Goal: Information Seeking & Learning: Learn about a topic

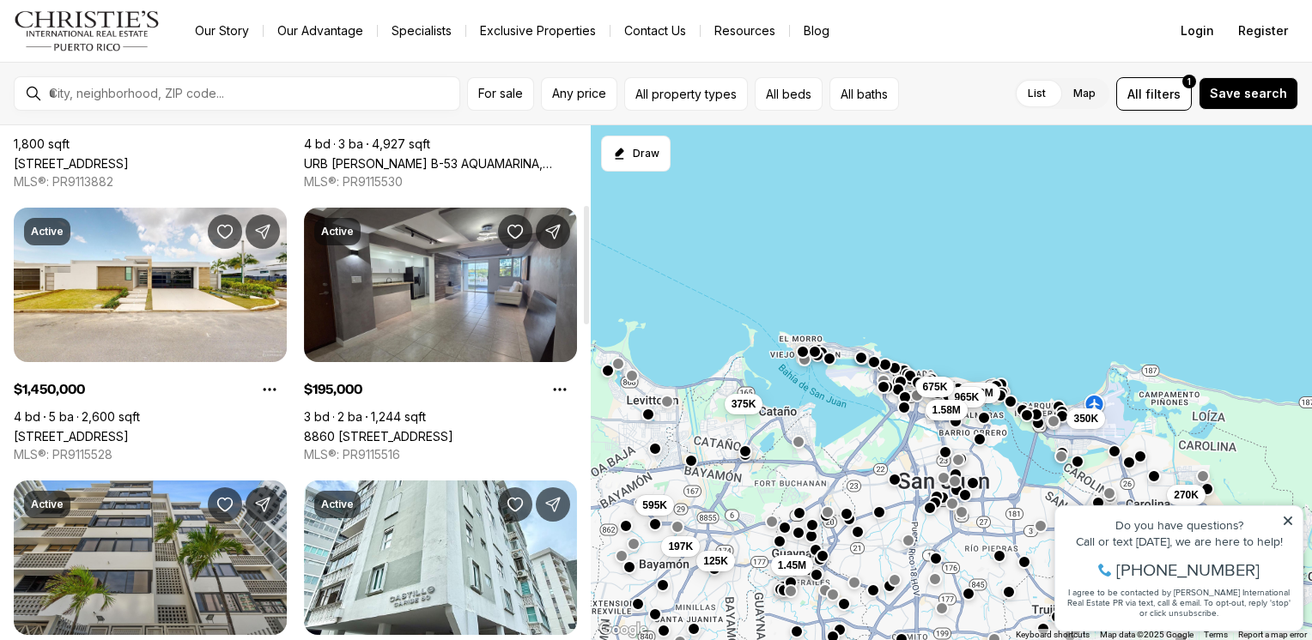
scroll to position [343, 0]
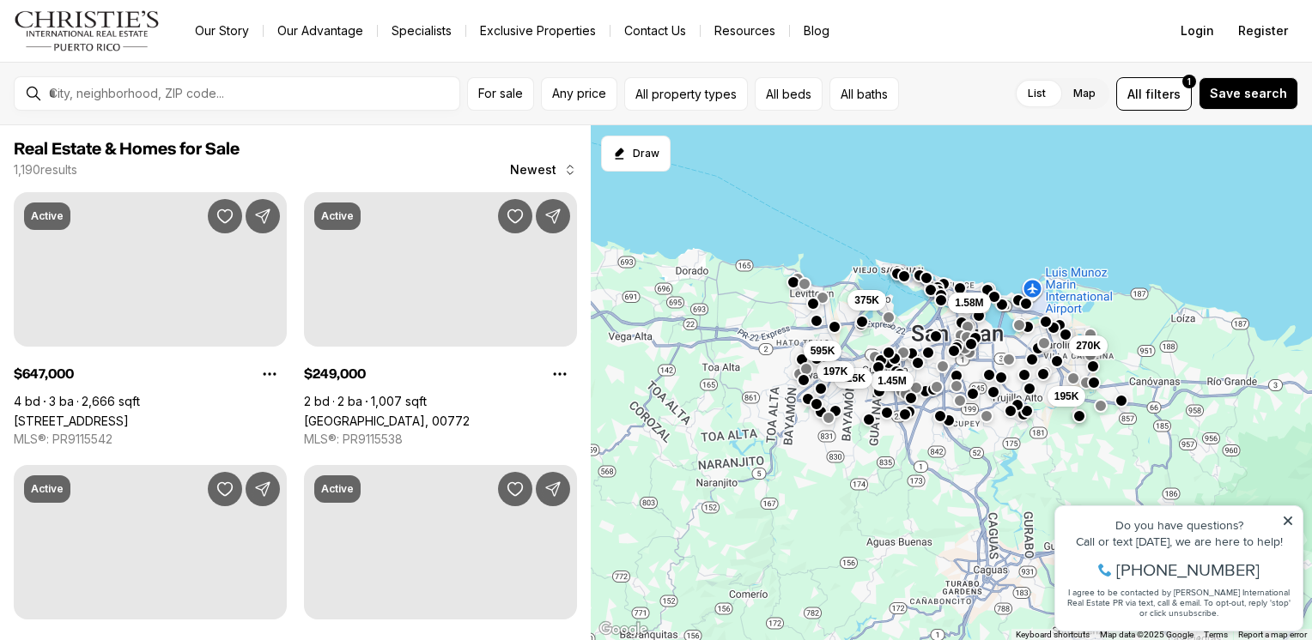
drag, startPoint x: 950, startPoint y: 513, endPoint x: 910, endPoint y: 407, distance: 113.9
click at [910, 408] on div at bounding box center [905, 415] width 14 height 14
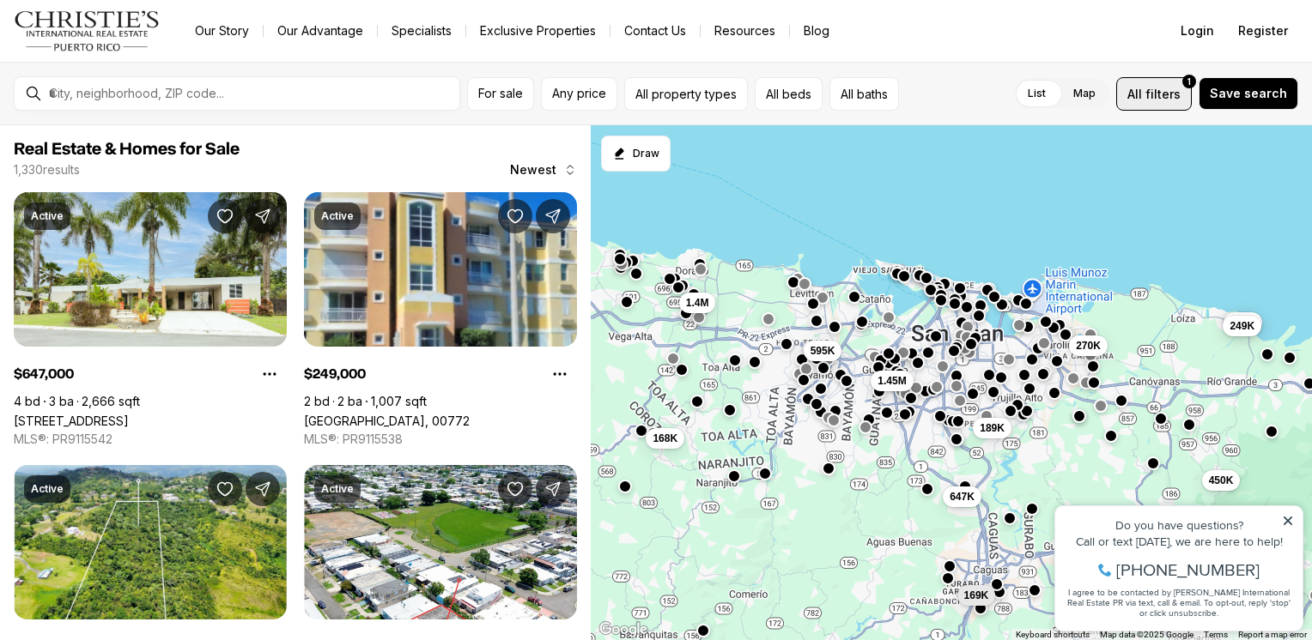
click at [1168, 100] on span "filters" at bounding box center [1162, 94] width 35 height 18
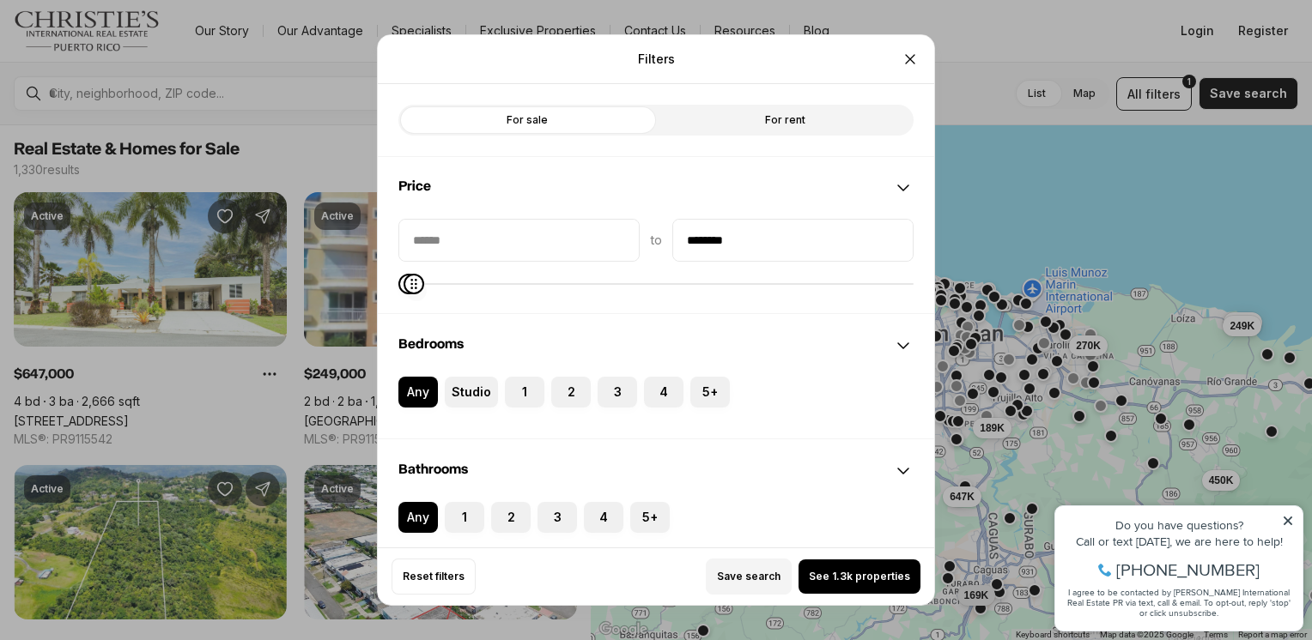
type input "********"
click at [410, 277] on icon "Maximum" at bounding box center [417, 284] width 14 height 14
click at [854, 580] on span "See 322 properties" at bounding box center [859, 577] width 101 height 14
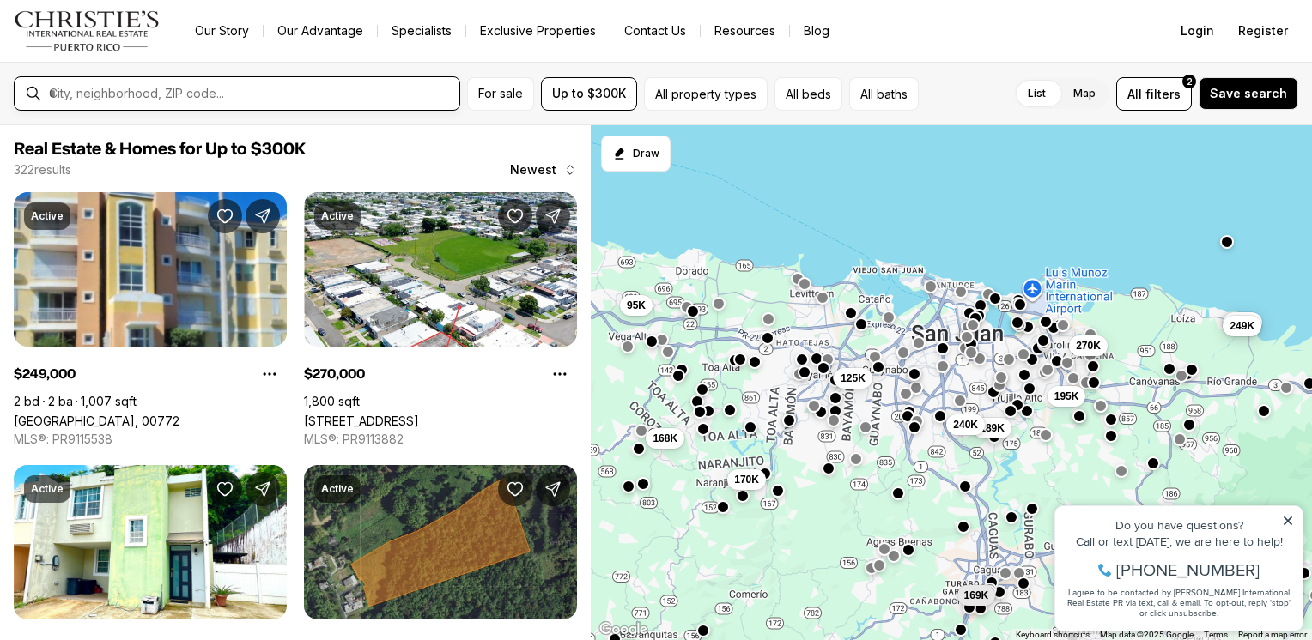
click at [361, 92] on input "text" at bounding box center [251, 93] width 404 height 15
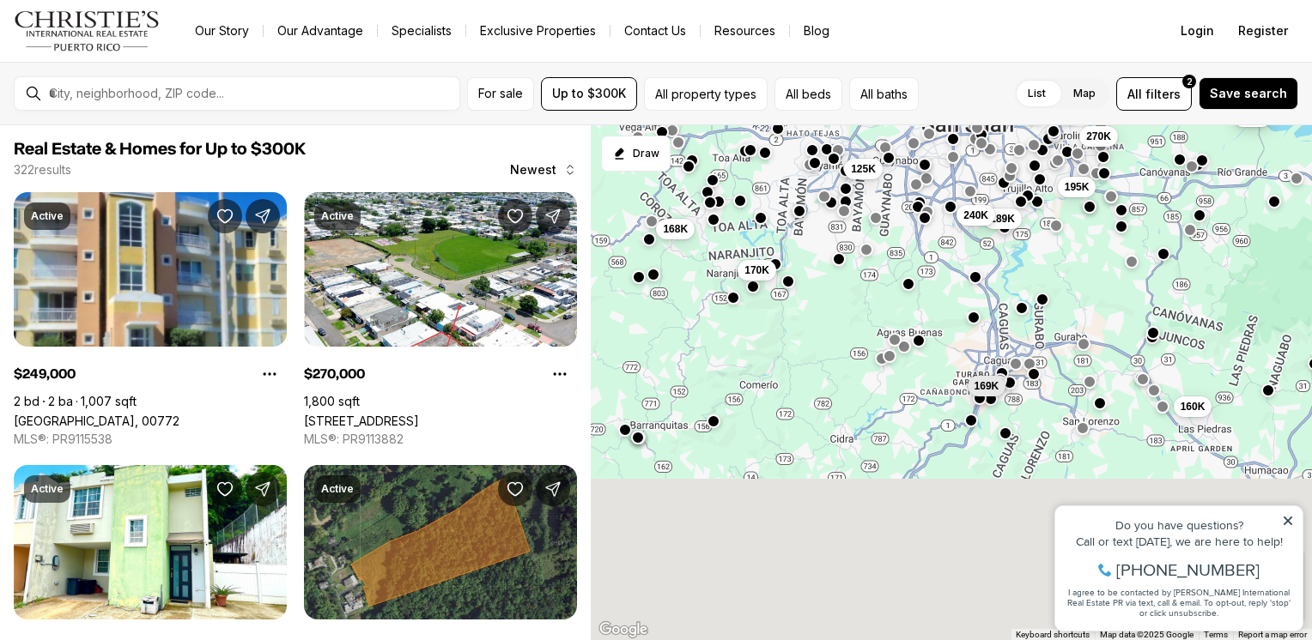
drag, startPoint x: 892, startPoint y: 527, endPoint x: 903, endPoint y: 312, distance: 215.8
click at [903, 312] on div "195K 270K 125K 189K 240K 239K 249K 168K 170K 95K 169K 160K" at bounding box center [951, 383] width 721 height 516
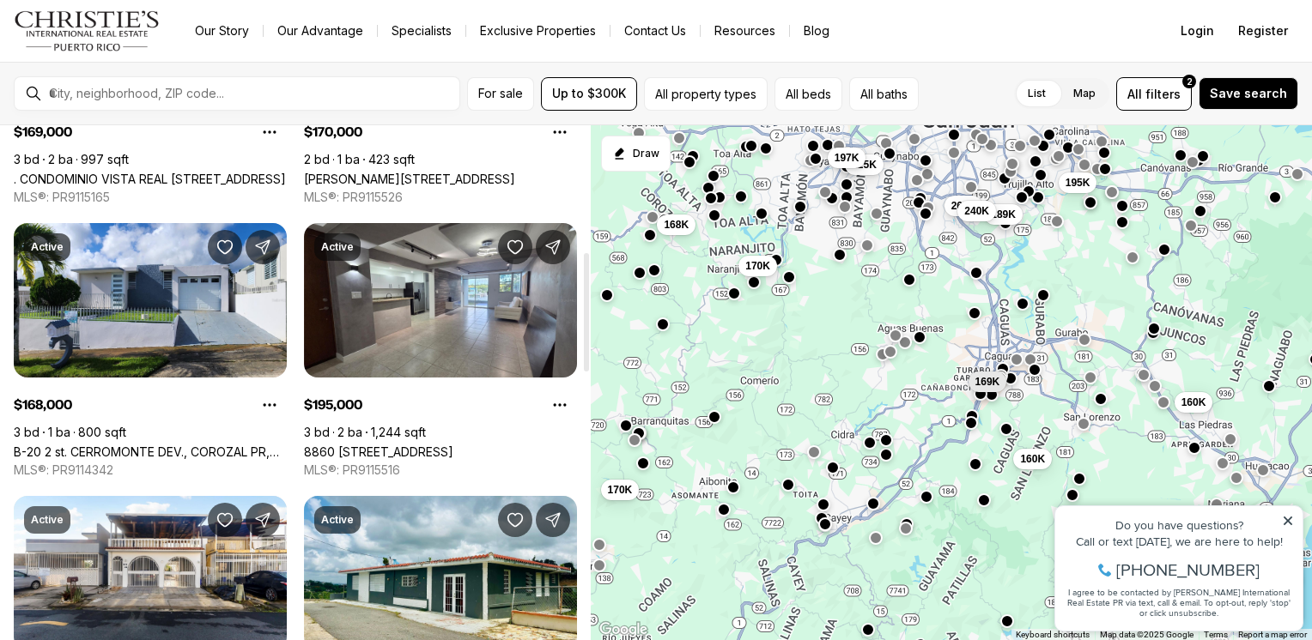
scroll to position [601, 0]
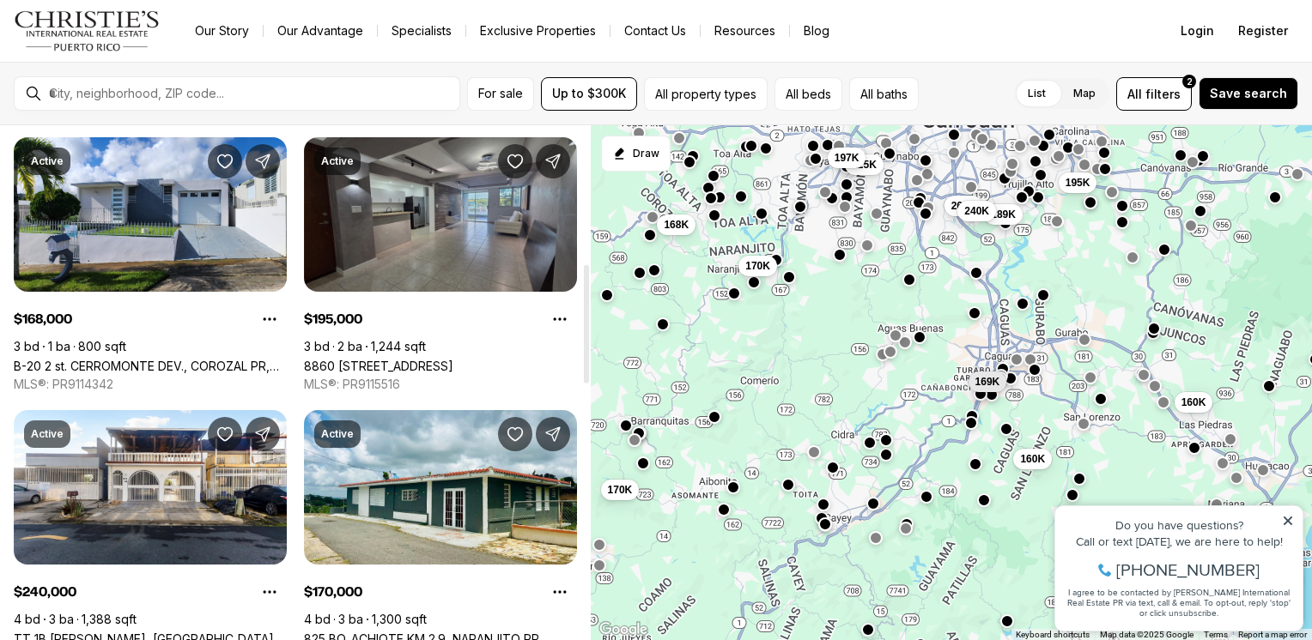
click at [453, 359] on link "8860 [STREET_ADDRESS]" at bounding box center [378, 366] width 149 height 15
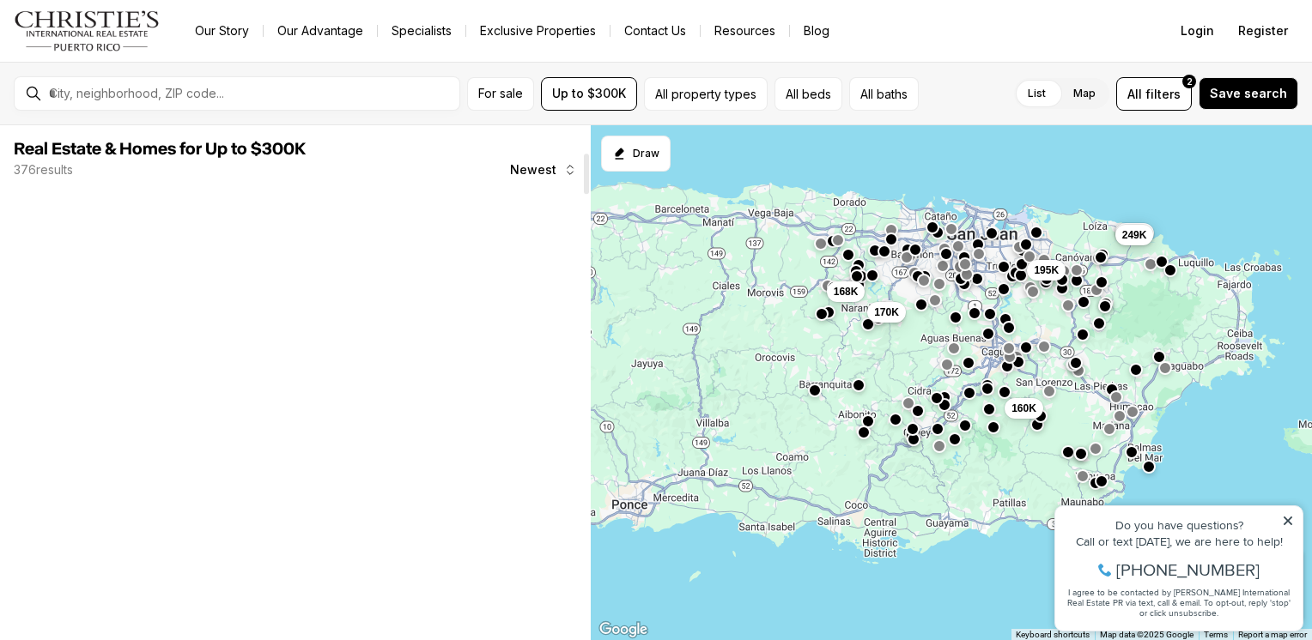
scroll to position [343, 0]
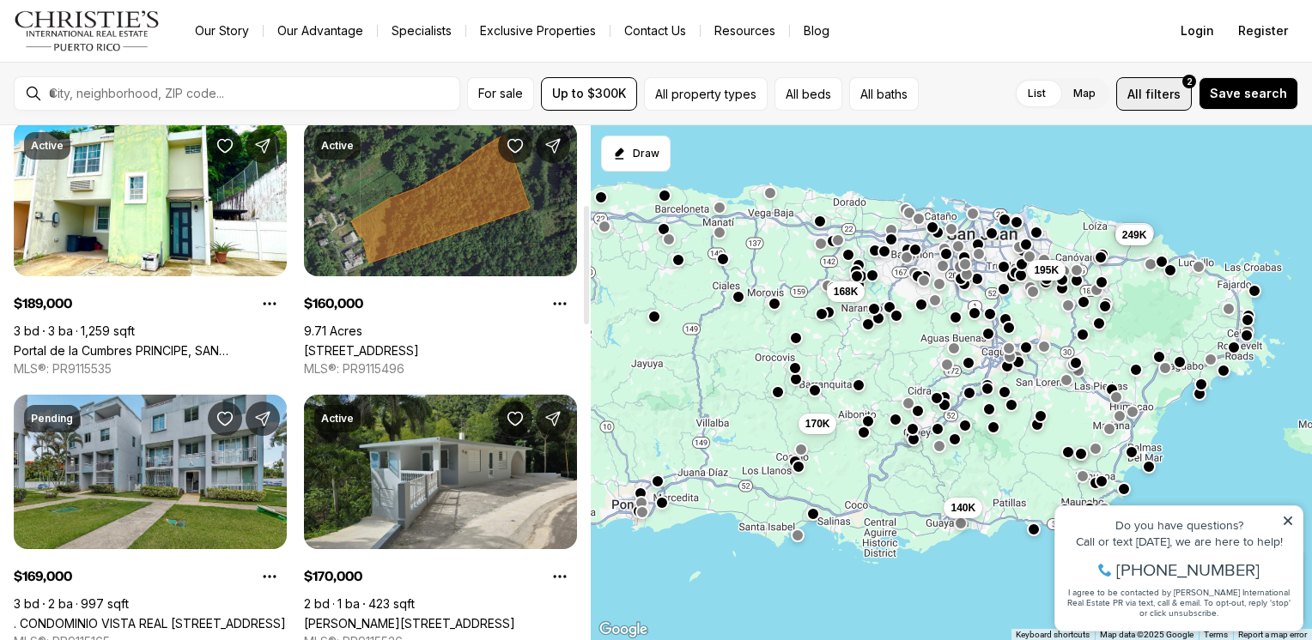
click at [1164, 91] on span "filters" at bounding box center [1162, 94] width 35 height 18
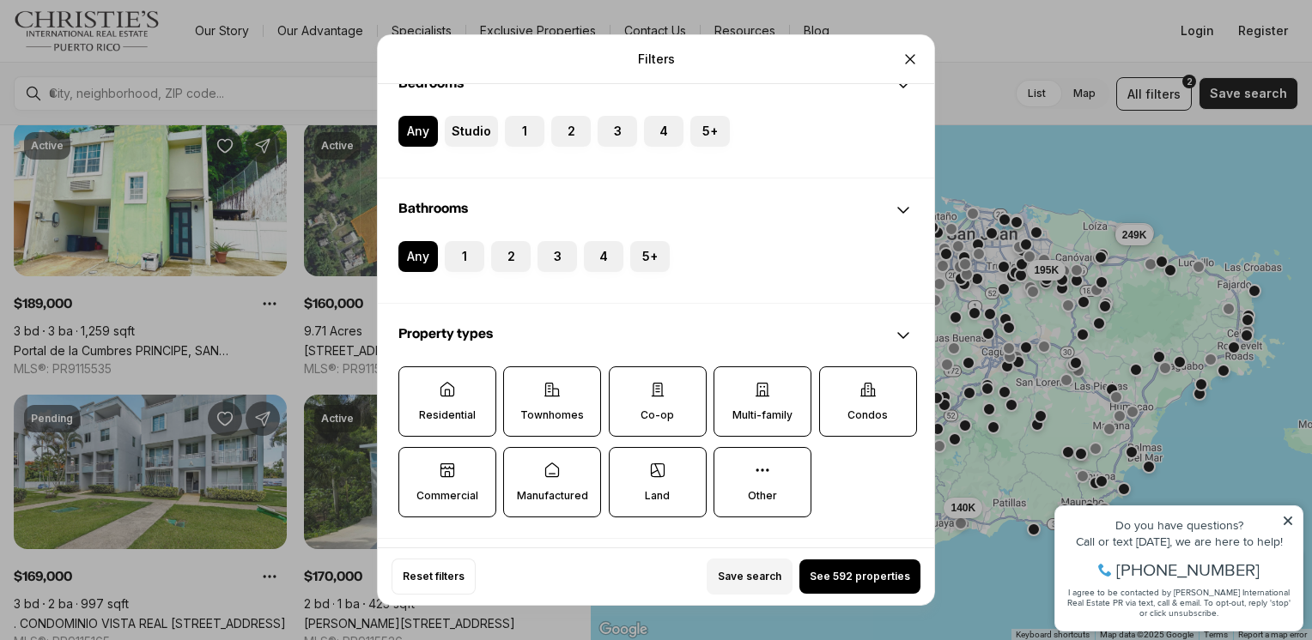
scroll to position [429, 0]
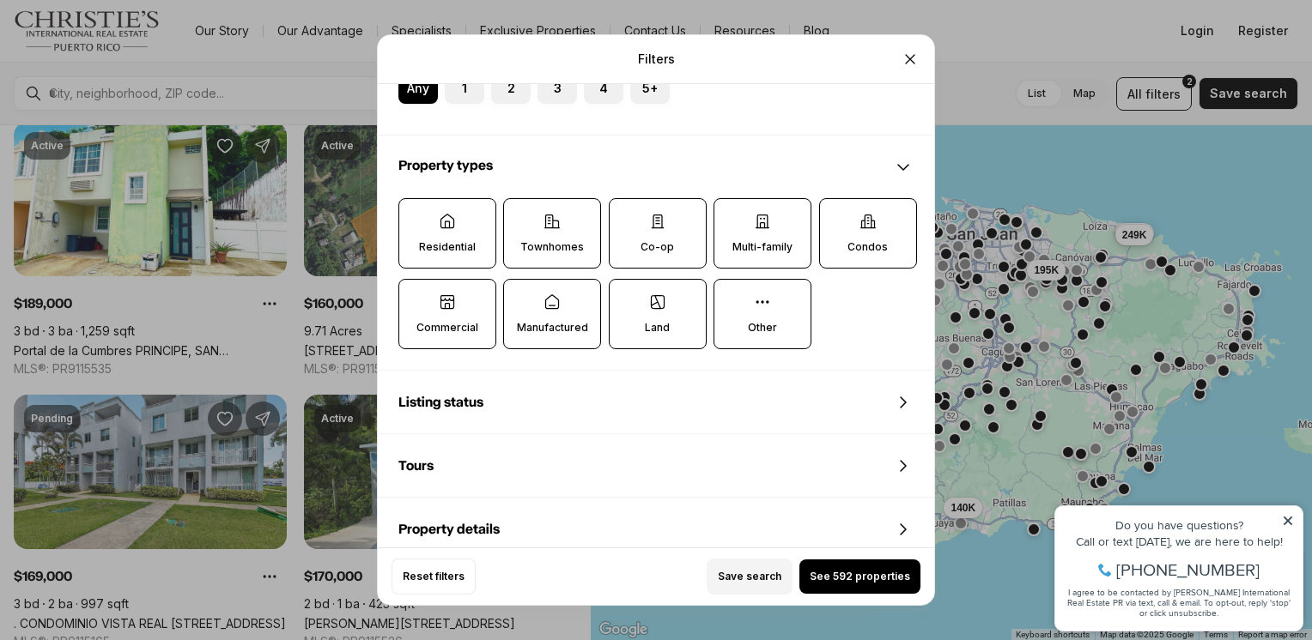
click at [437, 225] on label "Residential" at bounding box center [447, 233] width 98 height 70
click at [416, 216] on button "Residential" at bounding box center [407, 207] width 17 height 17
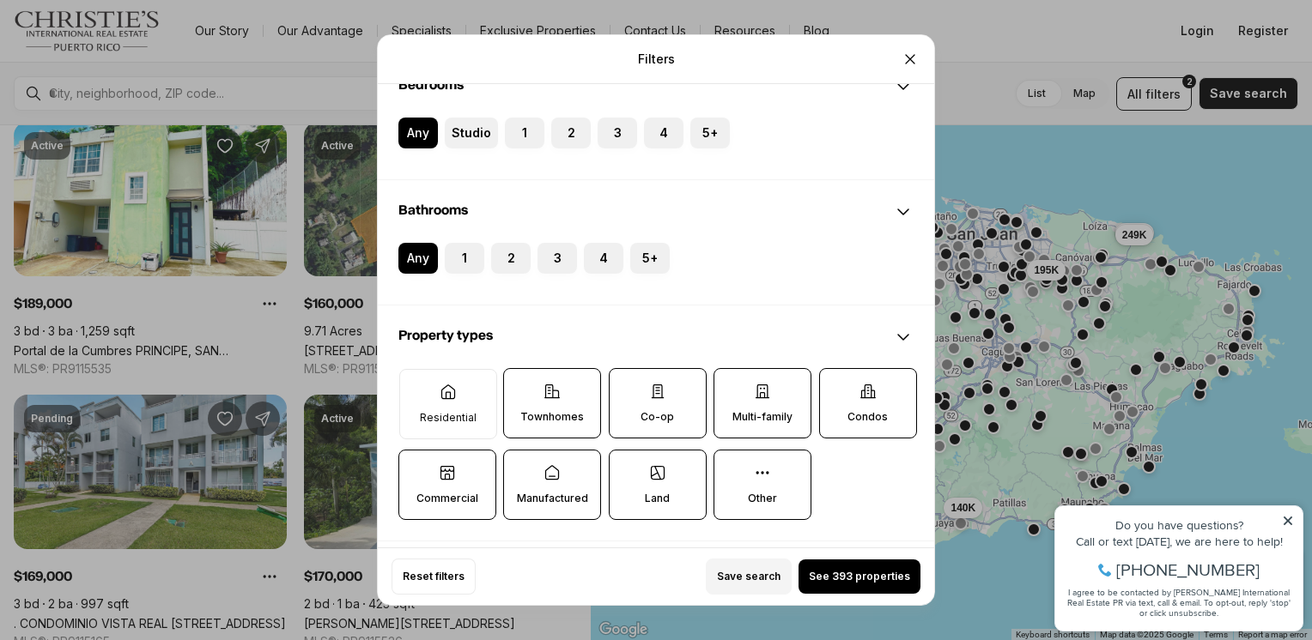
scroll to position [258, 0]
click at [446, 409] on label "Residential" at bounding box center [448, 406] width 98 height 70
click at [417, 389] on button "Residential" at bounding box center [408, 380] width 17 height 17
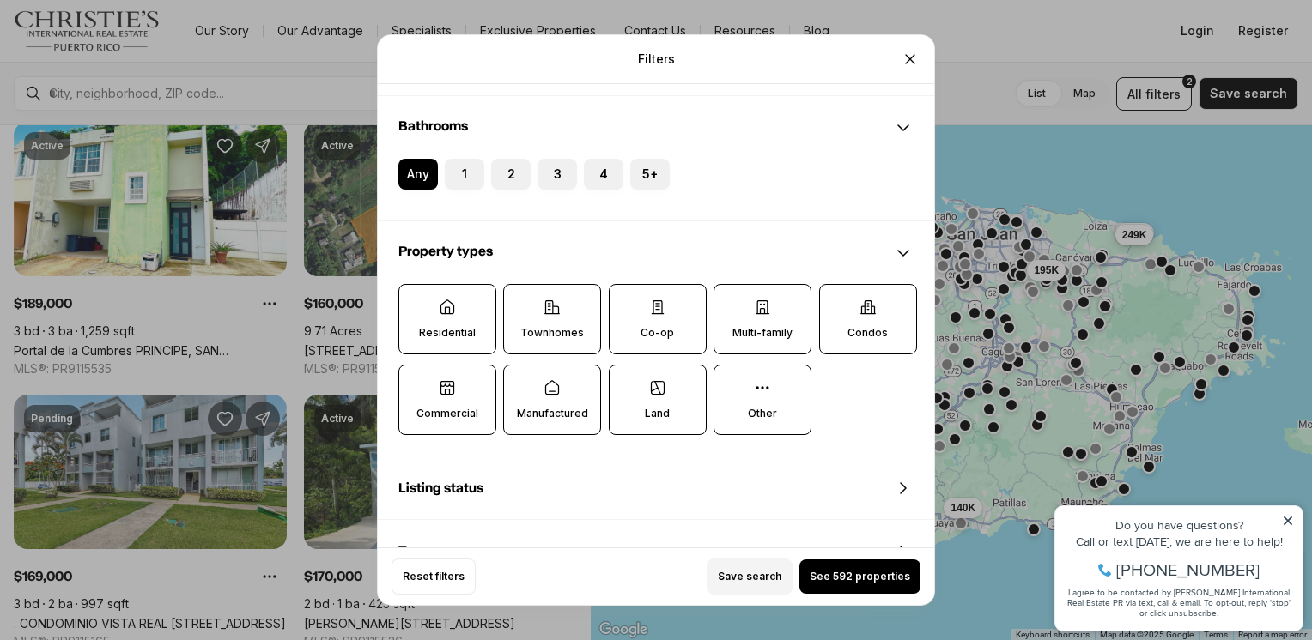
click at [555, 309] on icon at bounding box center [551, 307] width 17 height 17
click at [521, 302] on button "Townhomes" at bounding box center [512, 293] width 17 height 17
drag, startPoint x: 638, startPoint y: 323, endPoint x: 677, endPoint y: 321, distance: 38.7
click at [638, 322] on label "Co-op" at bounding box center [658, 319] width 98 height 70
click at [627, 302] on button "Co-op" at bounding box center [618, 293] width 17 height 17
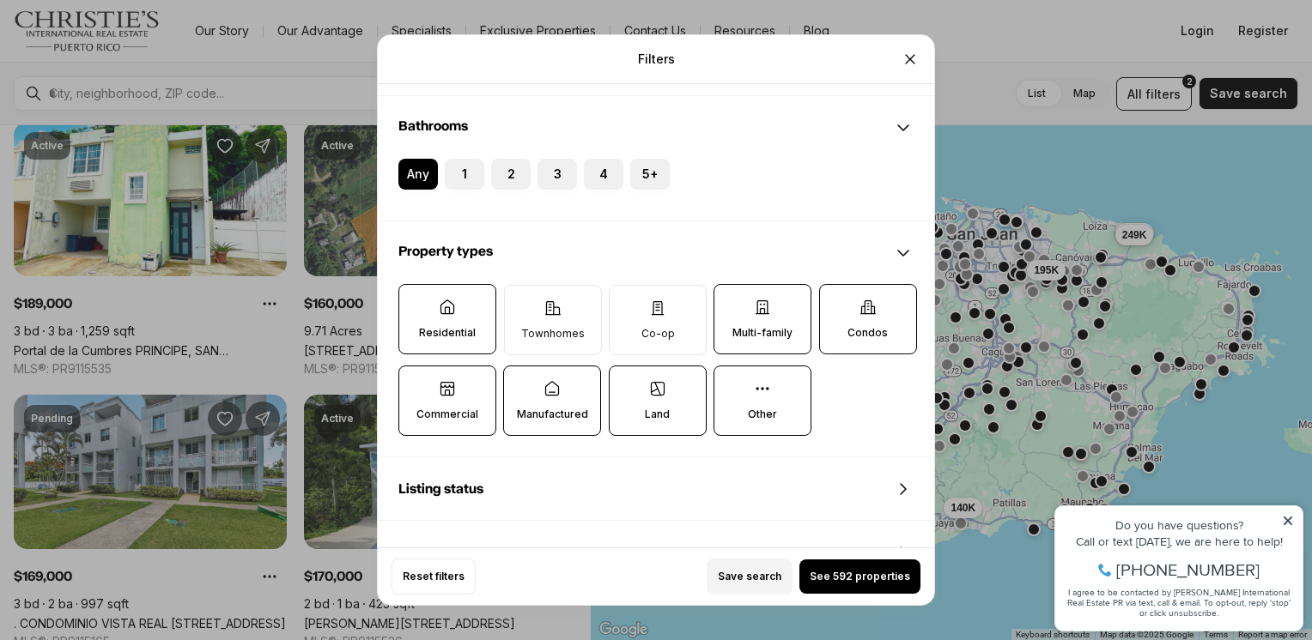
click at [740, 319] on label "Multi-family" at bounding box center [762, 319] width 98 height 70
click at [731, 302] on button "Multi-family" at bounding box center [722, 293] width 17 height 17
click at [871, 326] on p "Condos" at bounding box center [867, 333] width 40 height 14
click at [837, 302] on button "Condos" at bounding box center [828, 293] width 17 height 17
click at [477, 402] on label "Commercial" at bounding box center [447, 401] width 98 height 70
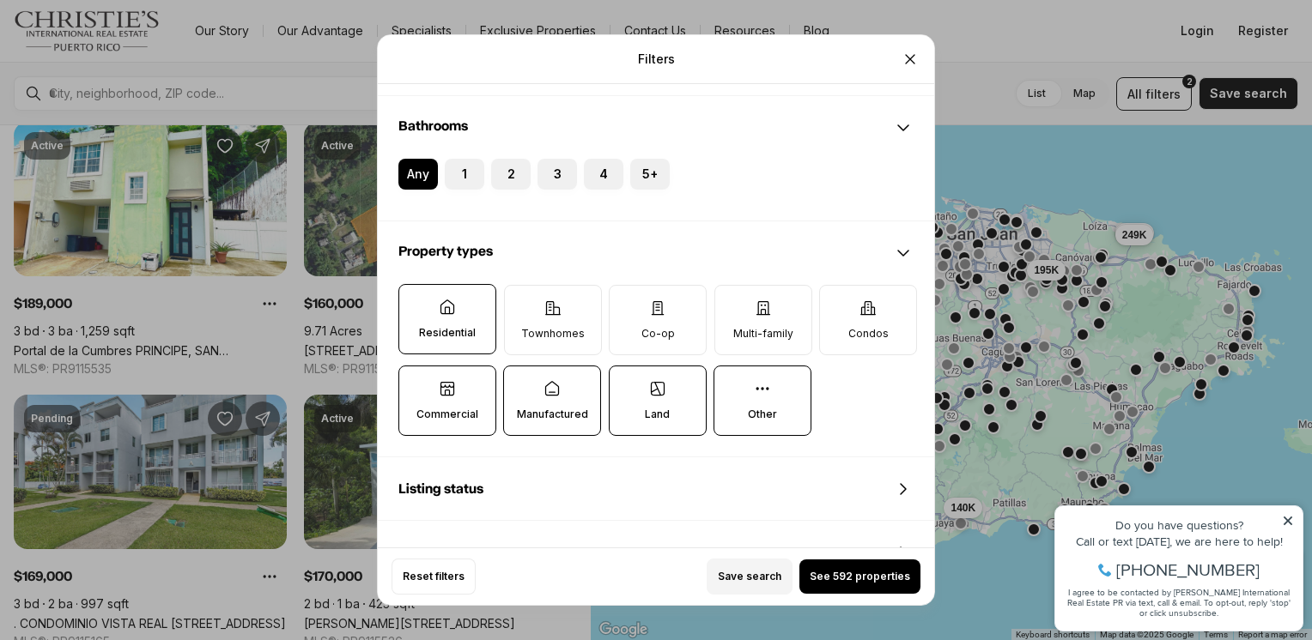
click at [416, 384] on button "Commercial" at bounding box center [407, 375] width 17 height 17
click at [543, 398] on label "Manufactured" at bounding box center [552, 401] width 98 height 70
click at [521, 384] on button "Manufactured" at bounding box center [512, 375] width 17 height 17
click at [663, 417] on p "Land" at bounding box center [657, 415] width 25 height 14
click at [627, 384] on button "Land" at bounding box center [618, 375] width 17 height 17
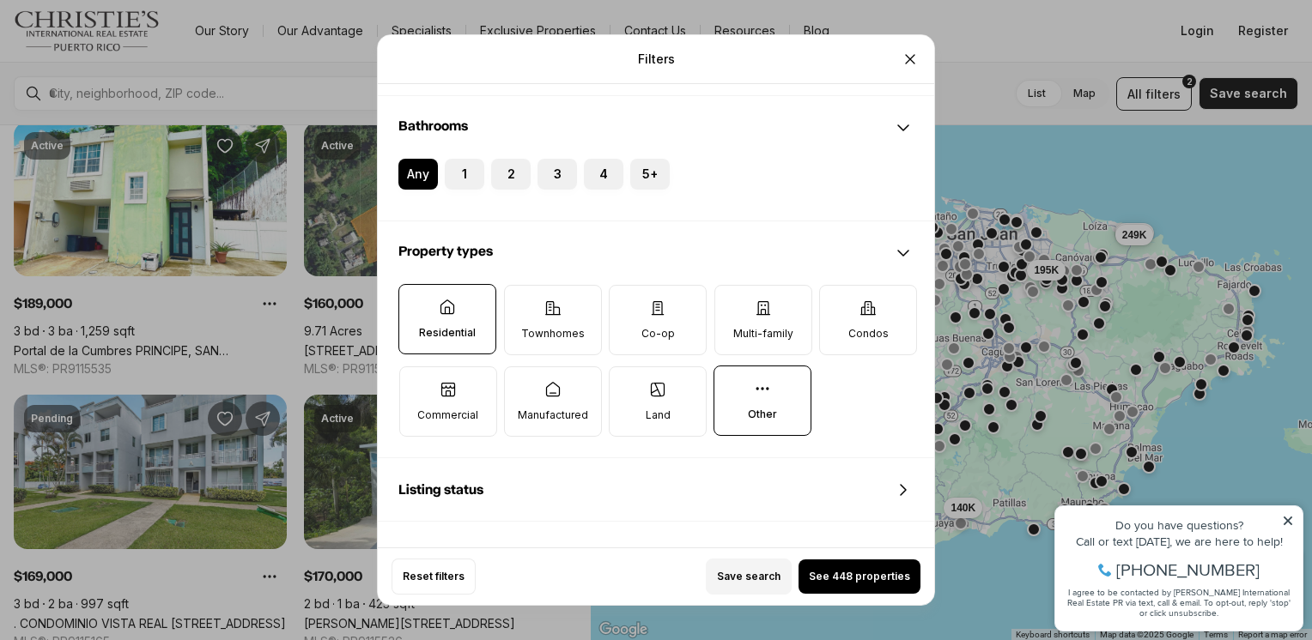
click at [752, 415] on p "Other" at bounding box center [762, 415] width 29 height 14
click at [731, 384] on button "Other" at bounding box center [722, 375] width 17 height 17
click at [841, 489] on div "Listing status" at bounding box center [656, 490] width 556 height 62
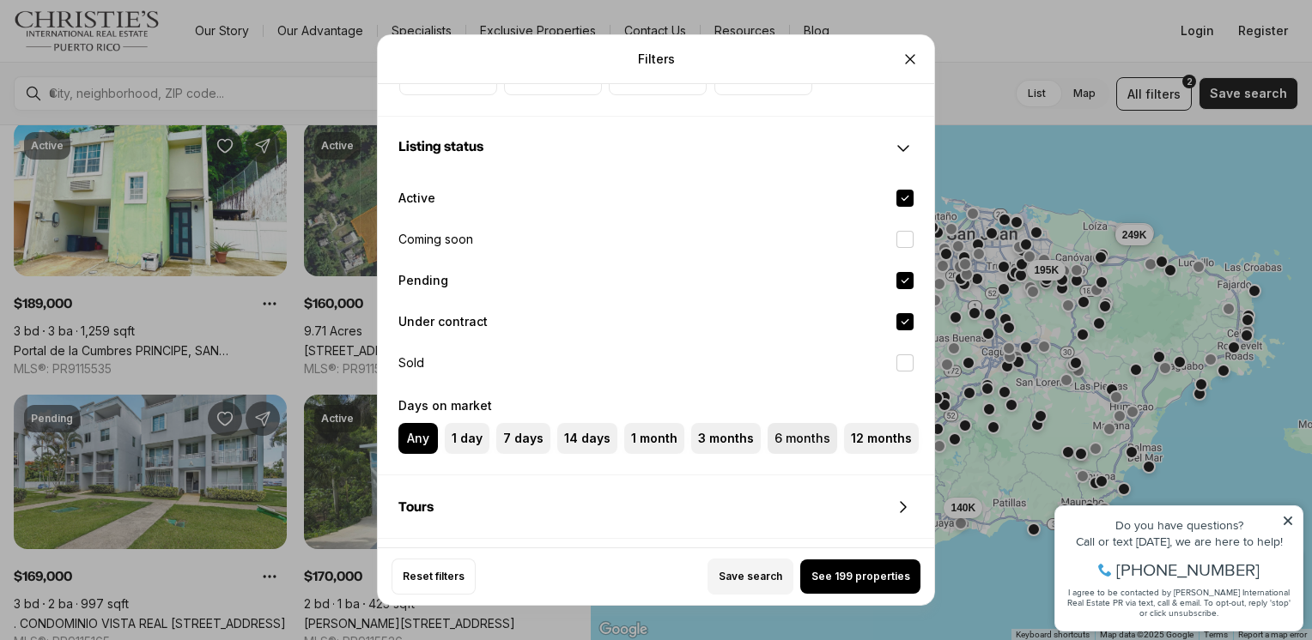
scroll to position [659, 0]
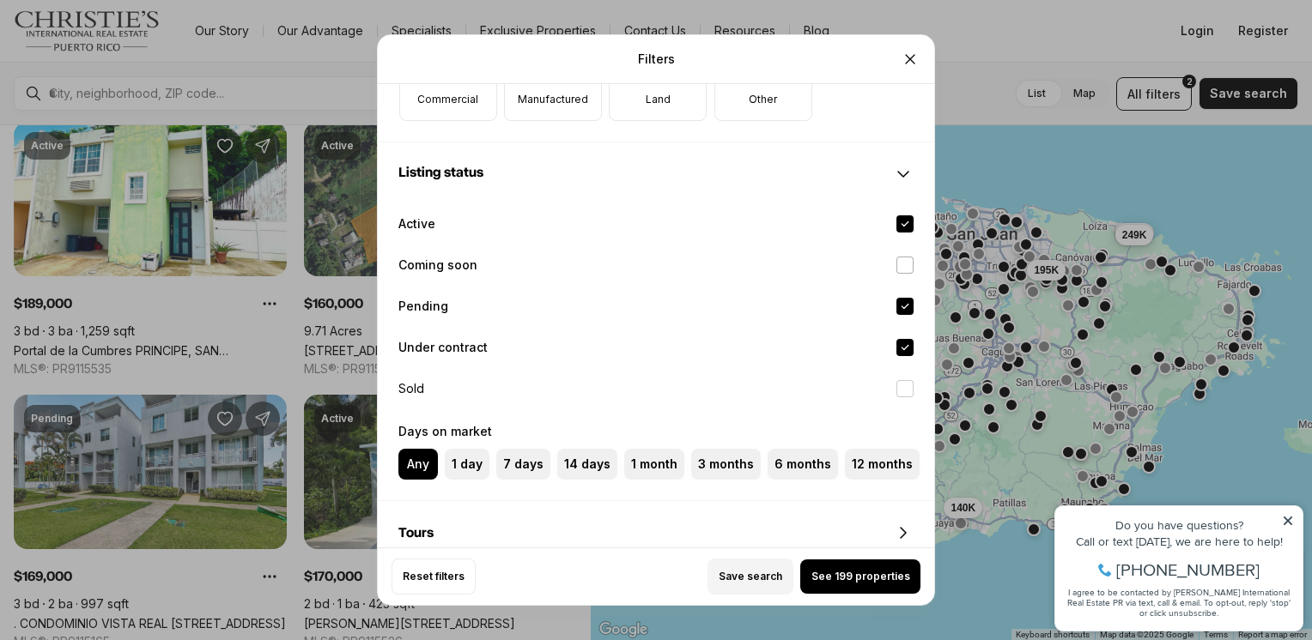
click at [903, 261] on button "Coming soon" at bounding box center [904, 265] width 17 height 17
click at [903, 218] on button "Active" at bounding box center [904, 224] width 17 height 17
click at [906, 309] on button "Pending" at bounding box center [904, 306] width 17 height 17
click at [906, 349] on button "Under contract" at bounding box center [904, 347] width 17 height 17
click at [907, 216] on button "Active" at bounding box center [904, 224] width 17 height 17
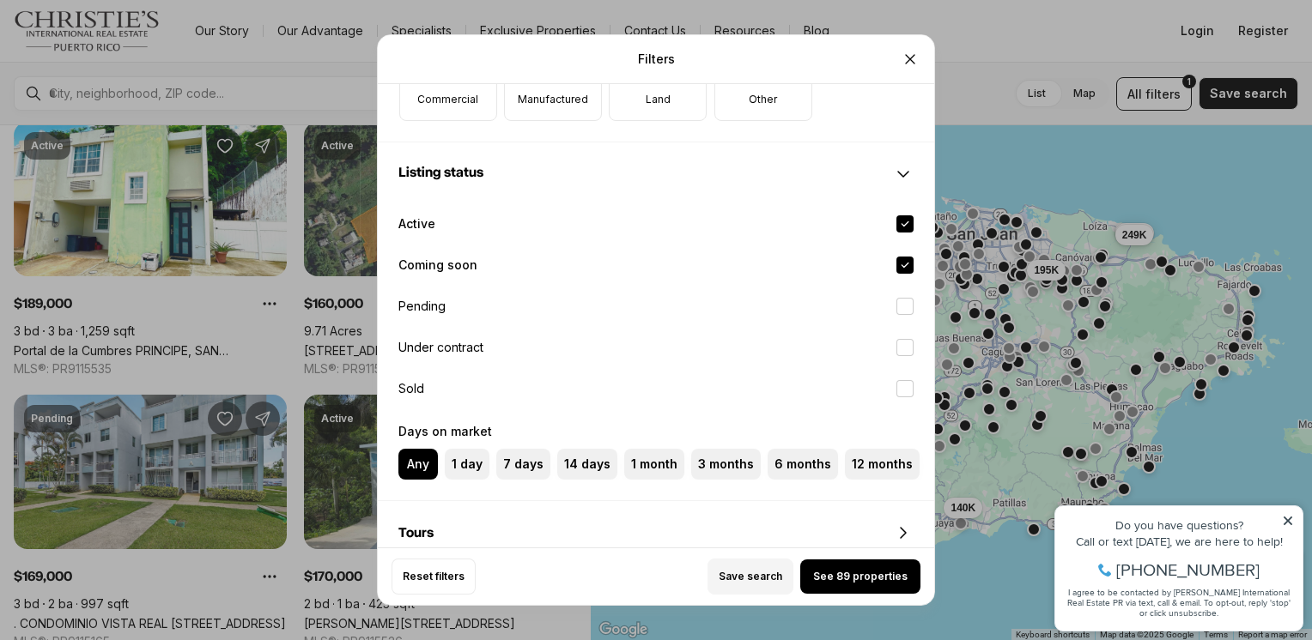
click at [907, 263] on button "Coming soon" at bounding box center [904, 265] width 17 height 17
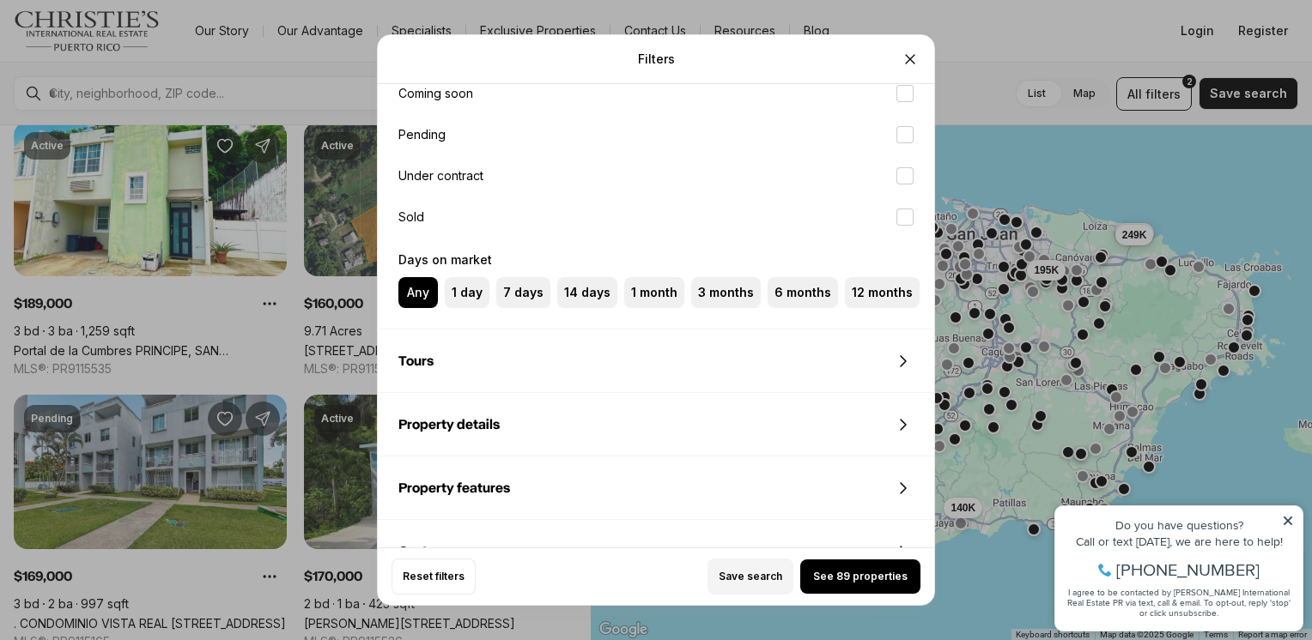
scroll to position [917, 0]
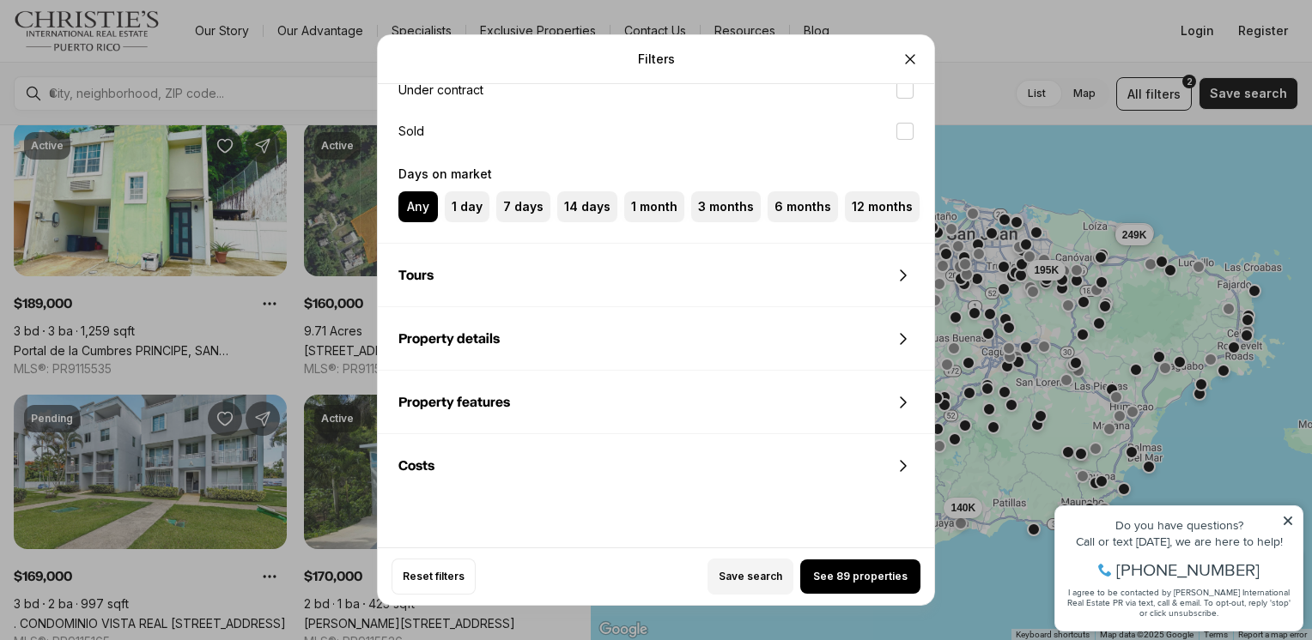
click at [771, 327] on div "Property details" at bounding box center [656, 339] width 556 height 62
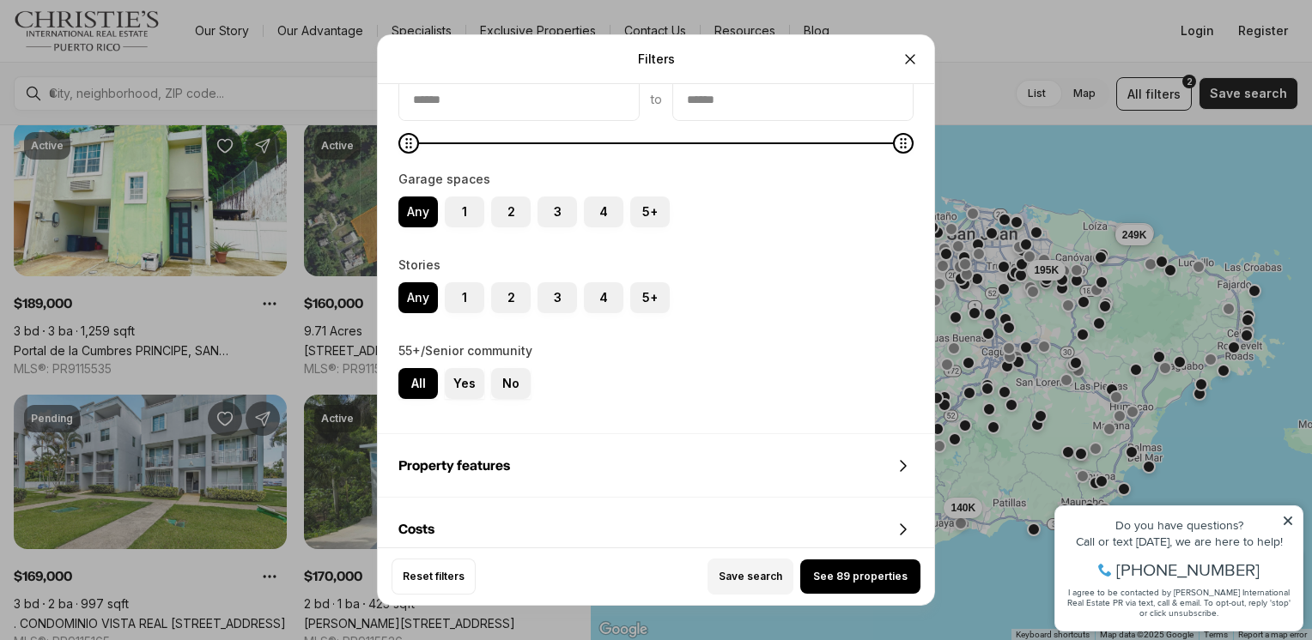
scroll to position [1573, 0]
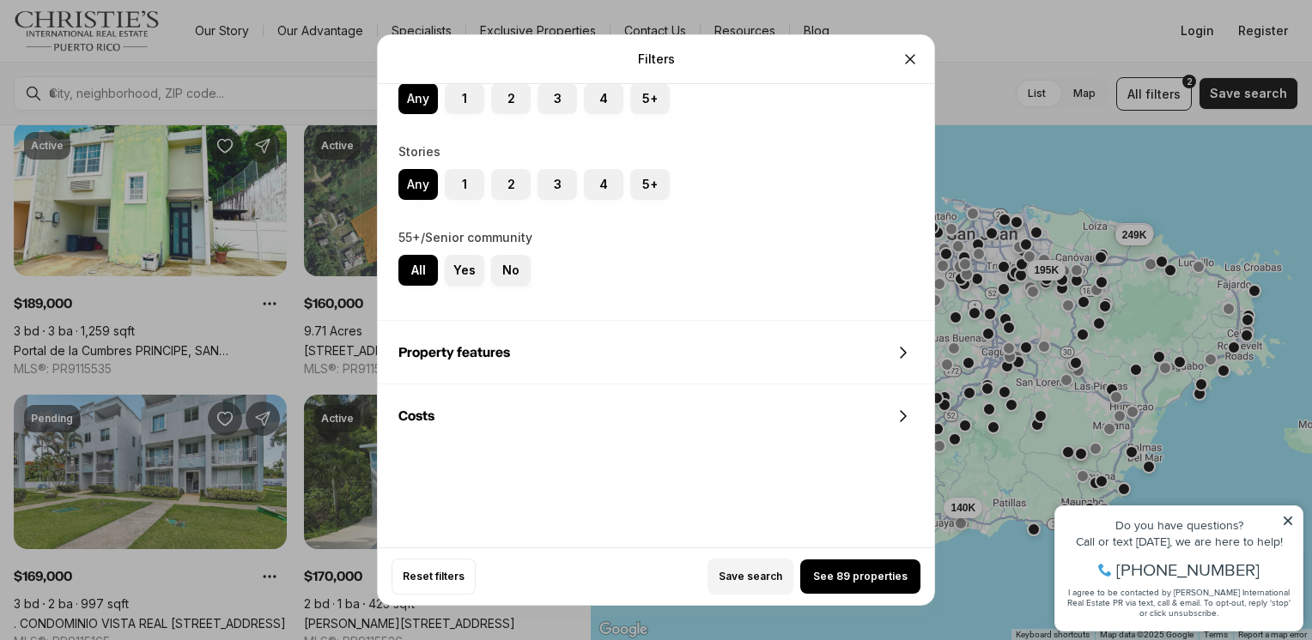
click at [735, 338] on div "Property features" at bounding box center [656, 353] width 556 height 62
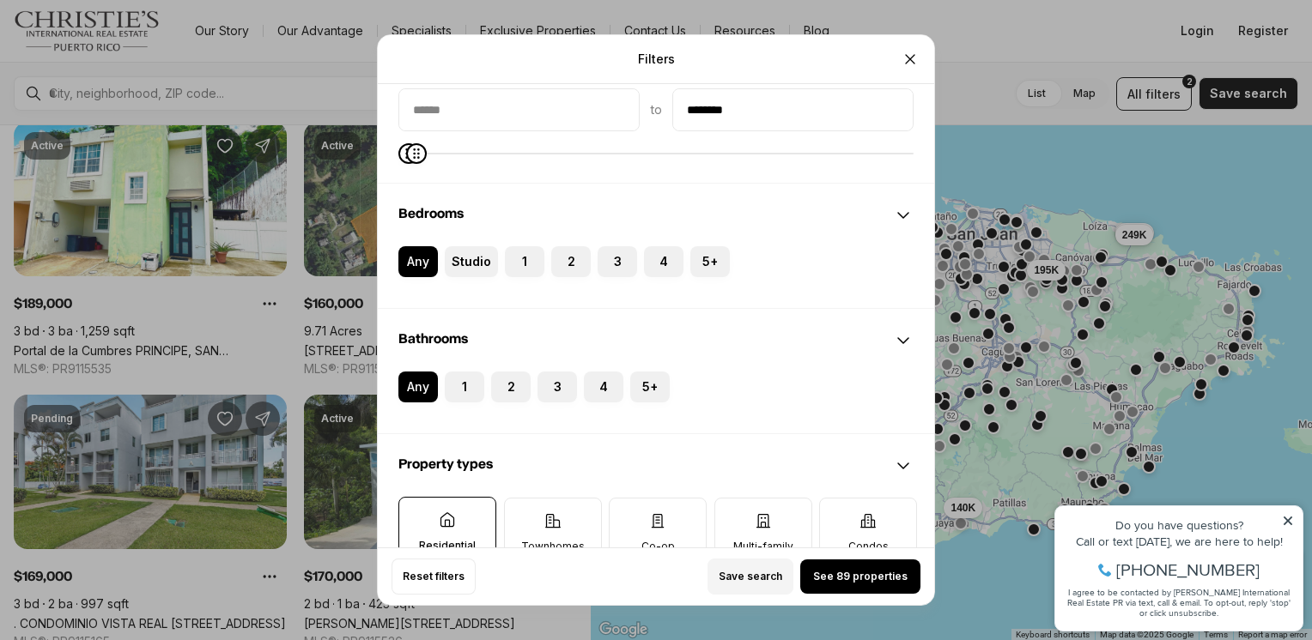
scroll to position [0, 0]
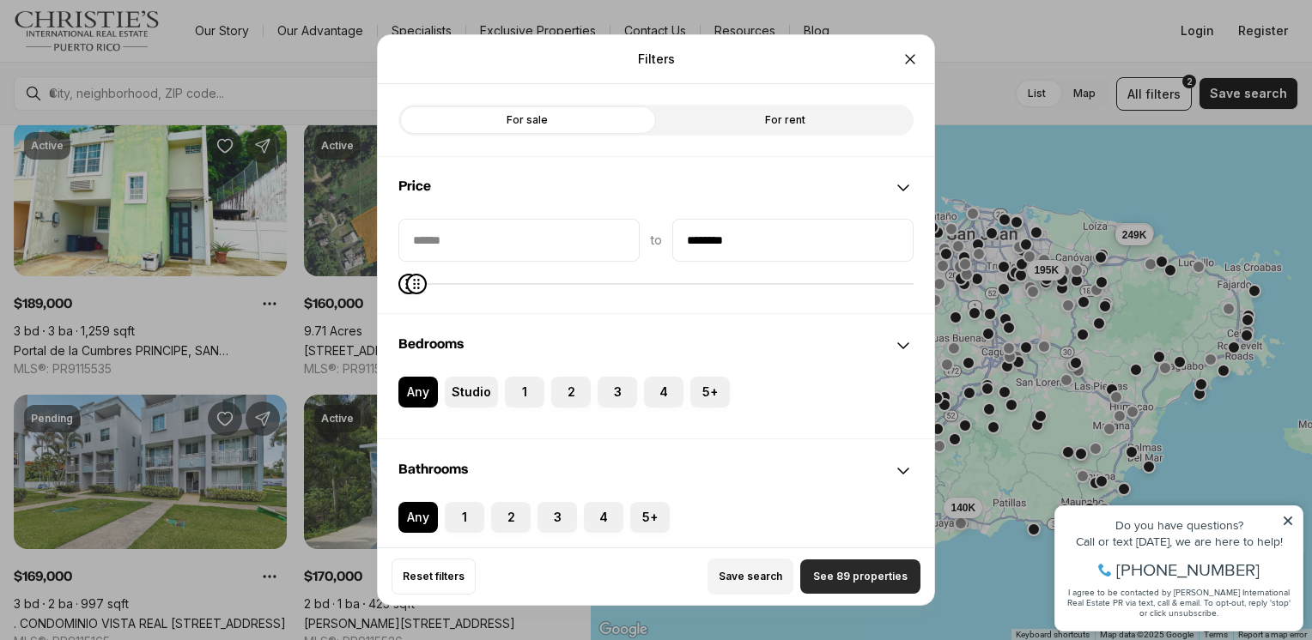
click at [853, 579] on span "See 89 properties" at bounding box center [860, 577] width 94 height 14
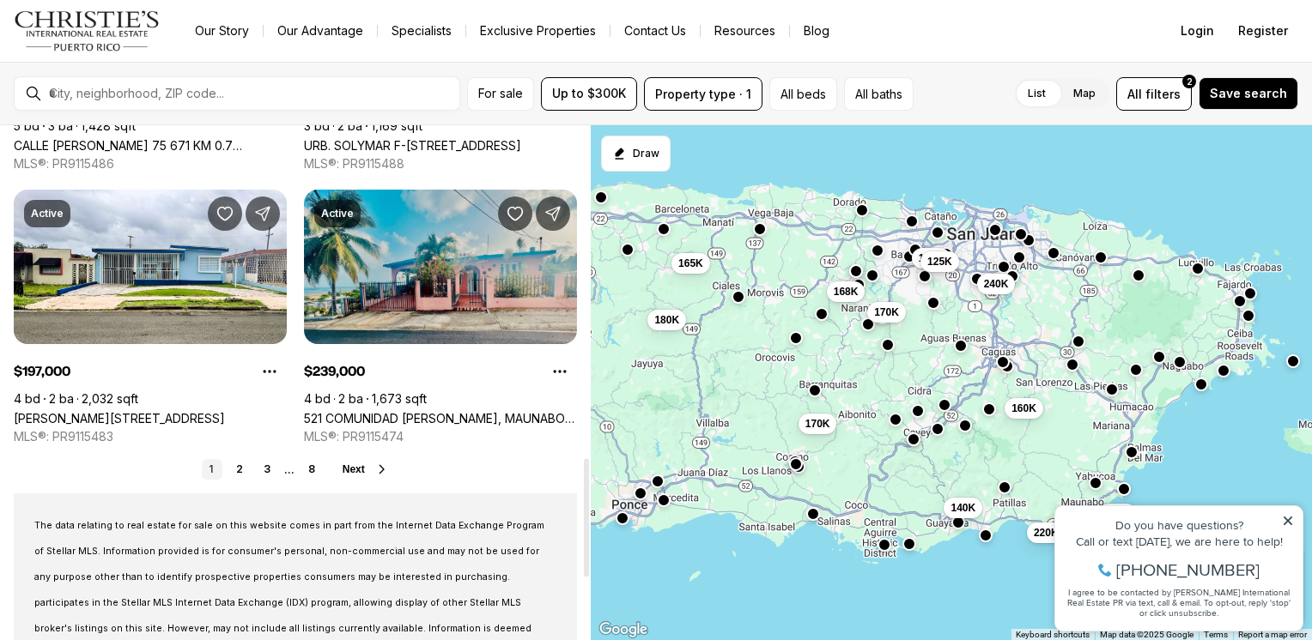
scroll to position [1288, 0]
